Goal: Find specific page/section: Find specific page/section

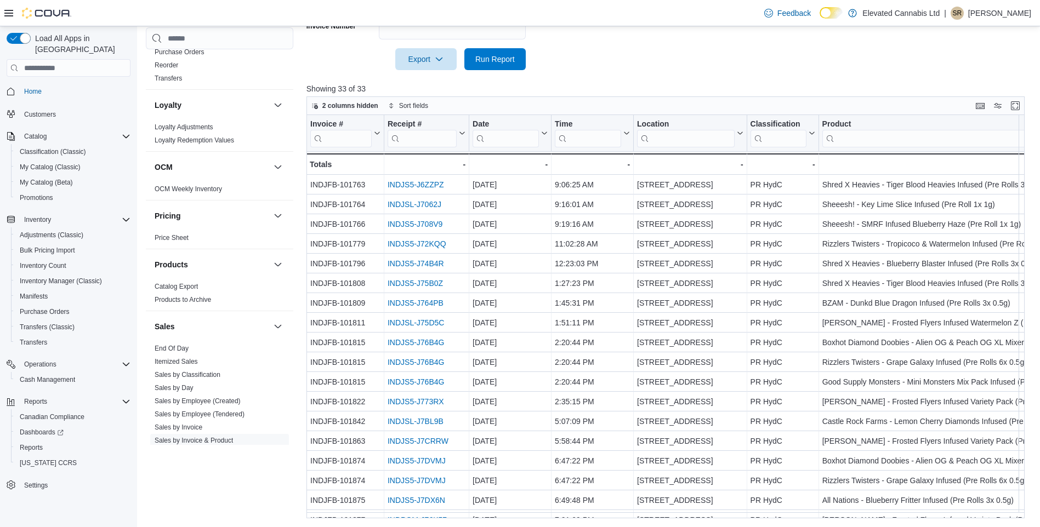
scroll to position [225, 0]
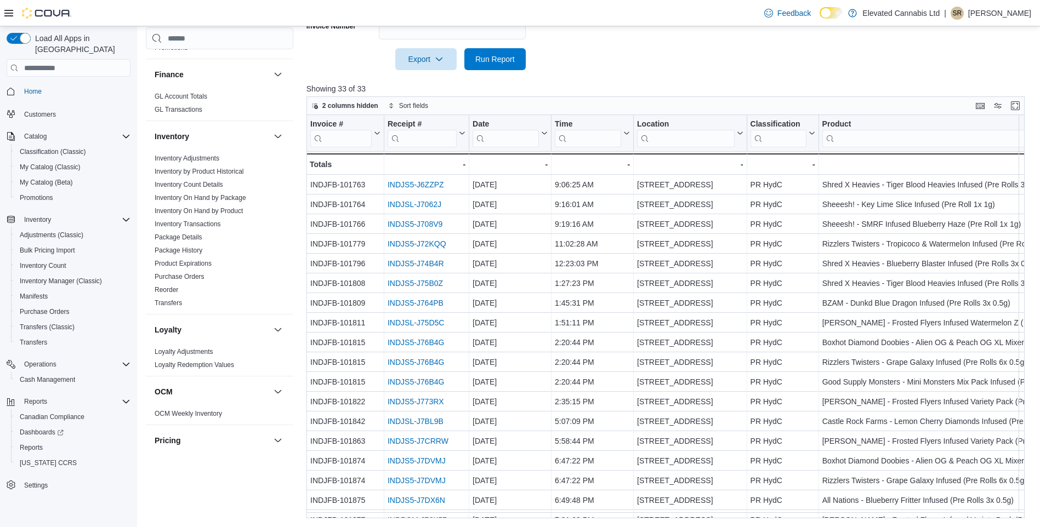
drag, startPoint x: 226, startPoint y: 211, endPoint x: 389, endPoint y: 218, distance: 163.0
click at [226, 211] on link "Inventory On Hand by Product" at bounding box center [199, 211] width 88 height 8
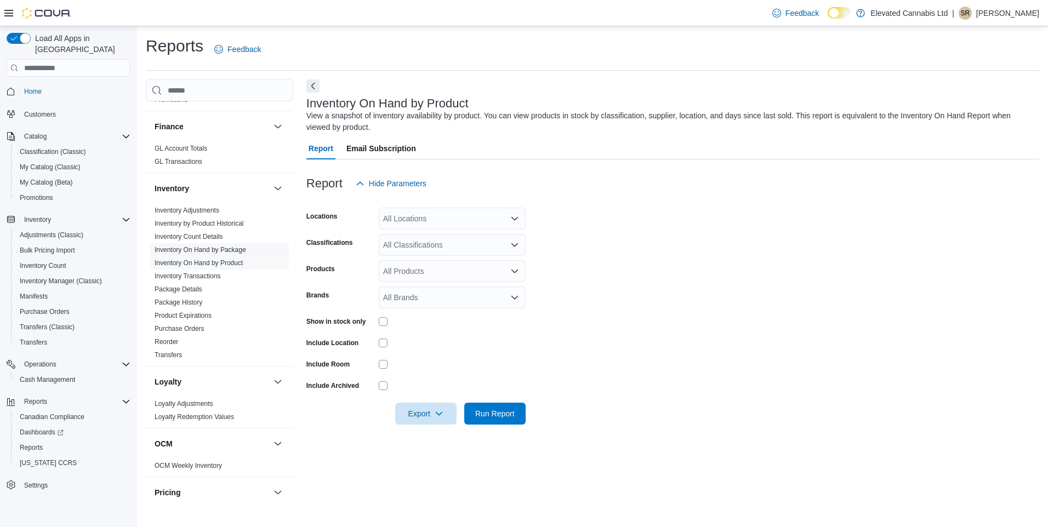
click at [213, 254] on span "Inventory On Hand by Package" at bounding box center [201, 250] width 92 height 9
click at [215, 249] on link "Inventory On Hand by Package" at bounding box center [201, 250] width 92 height 8
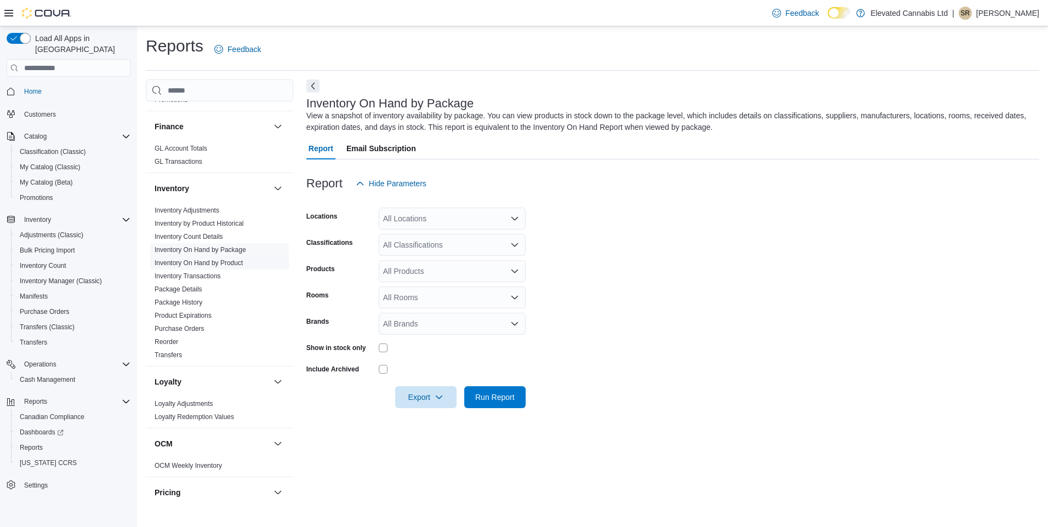
click at [219, 265] on link "Inventory On Hand by Product" at bounding box center [199, 263] width 88 height 8
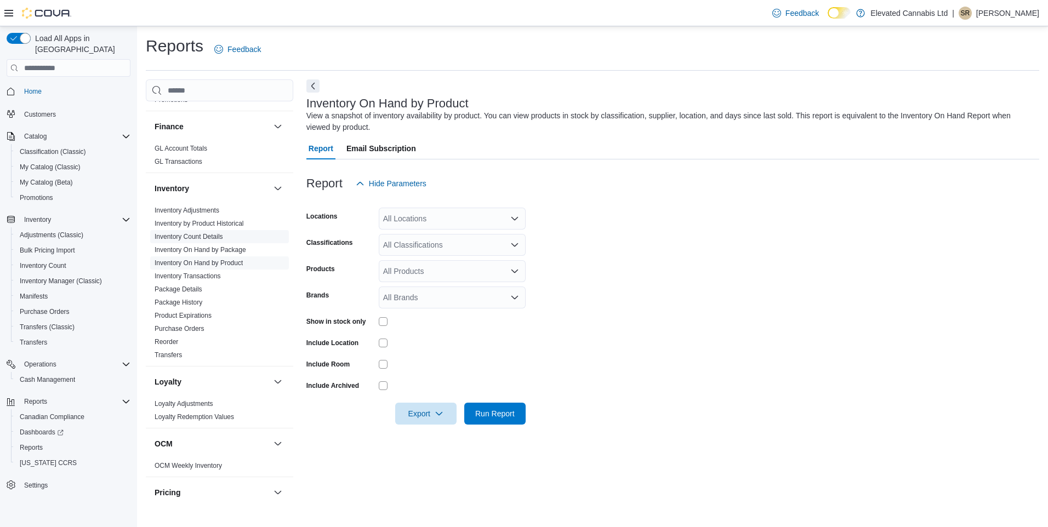
click at [200, 234] on link "Inventory Count Details" at bounding box center [189, 237] width 69 height 8
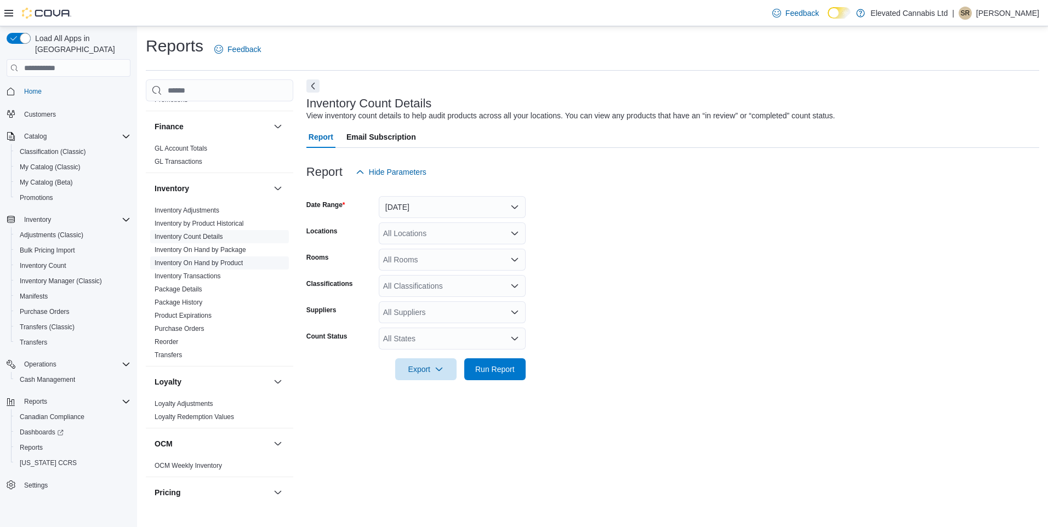
click at [237, 264] on link "Inventory On Hand by Product" at bounding box center [199, 263] width 88 height 8
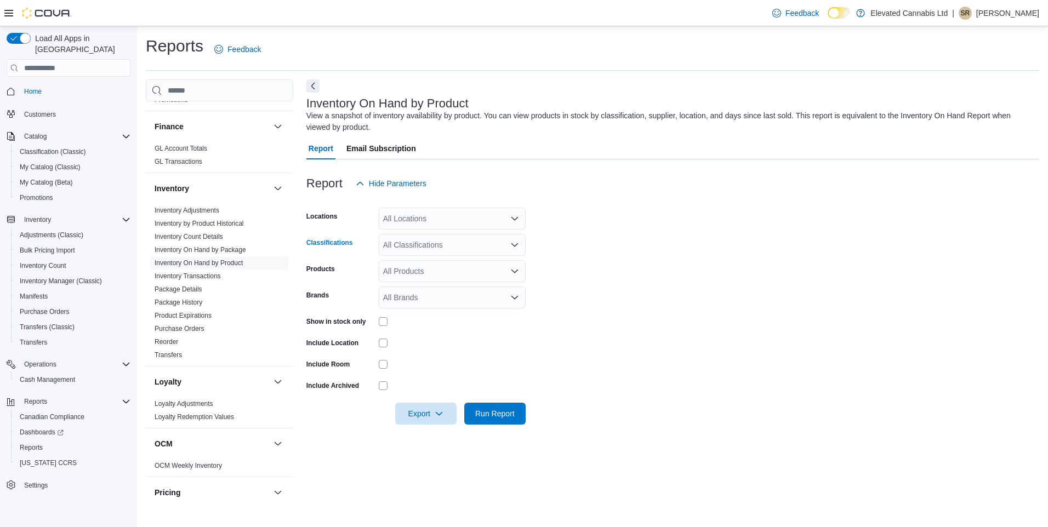
click at [392, 247] on div "All Classifications" at bounding box center [452, 245] width 147 height 22
click at [549, 478] on div "Inventory On Hand by Product View a snapshot of inventory availability by produ…" at bounding box center [672, 288] width 733 height 418
